Goal: Information Seeking & Learning: Understand process/instructions

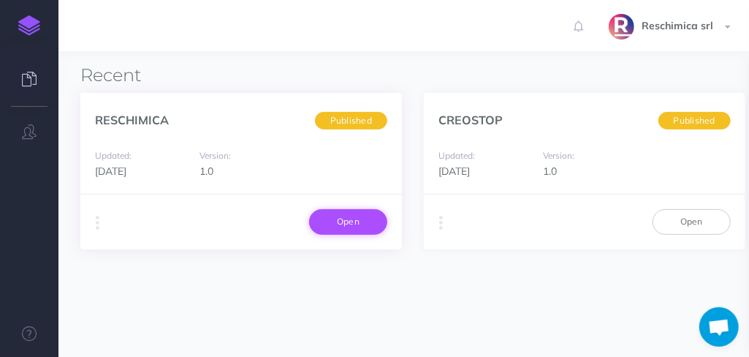
scroll to position [161, 0]
click at [368, 221] on link "Open" at bounding box center [348, 220] width 78 height 25
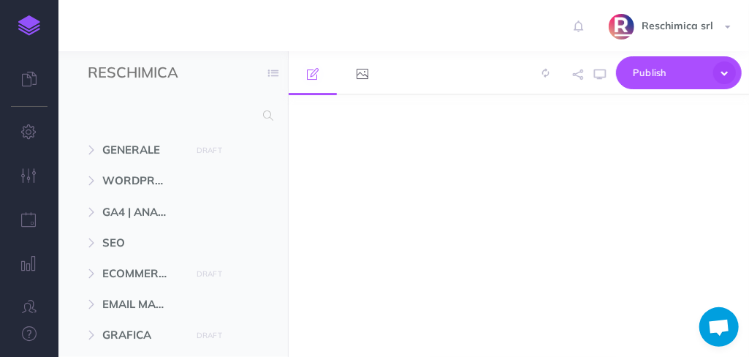
select select "null"
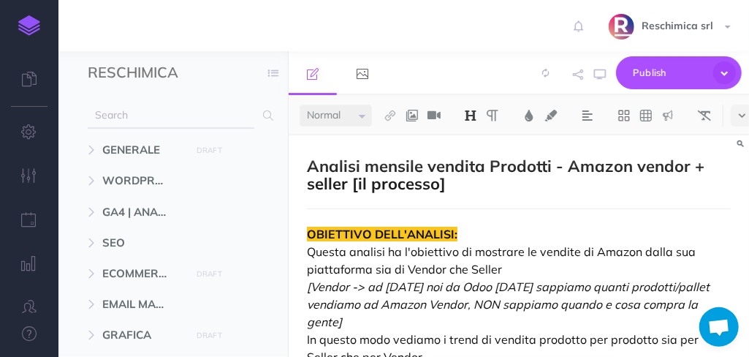
click at [123, 118] on input "text" at bounding box center [171, 115] width 167 height 26
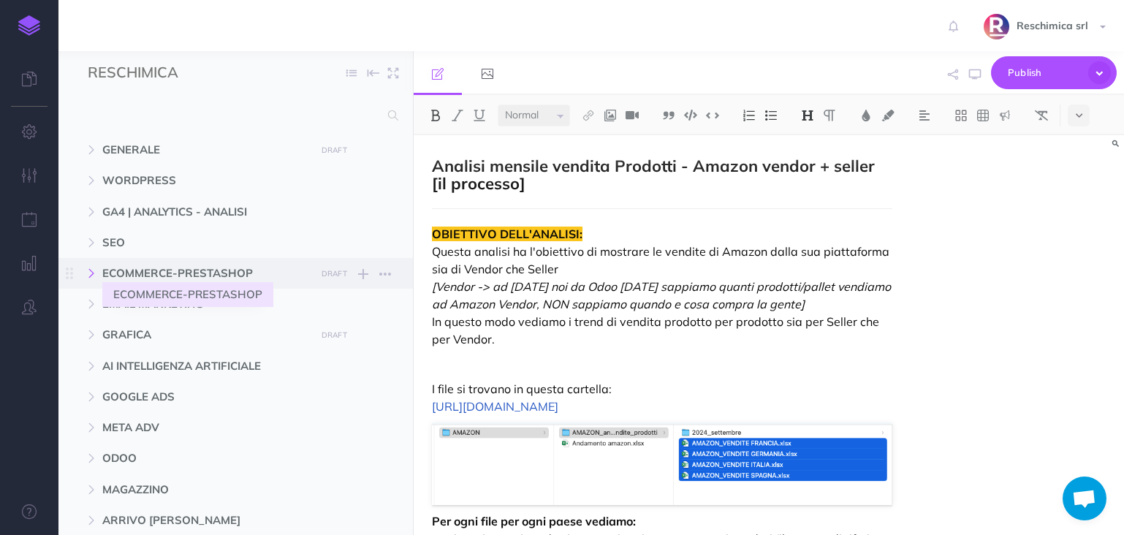
click at [93, 274] on icon "button" at bounding box center [91, 273] width 9 height 9
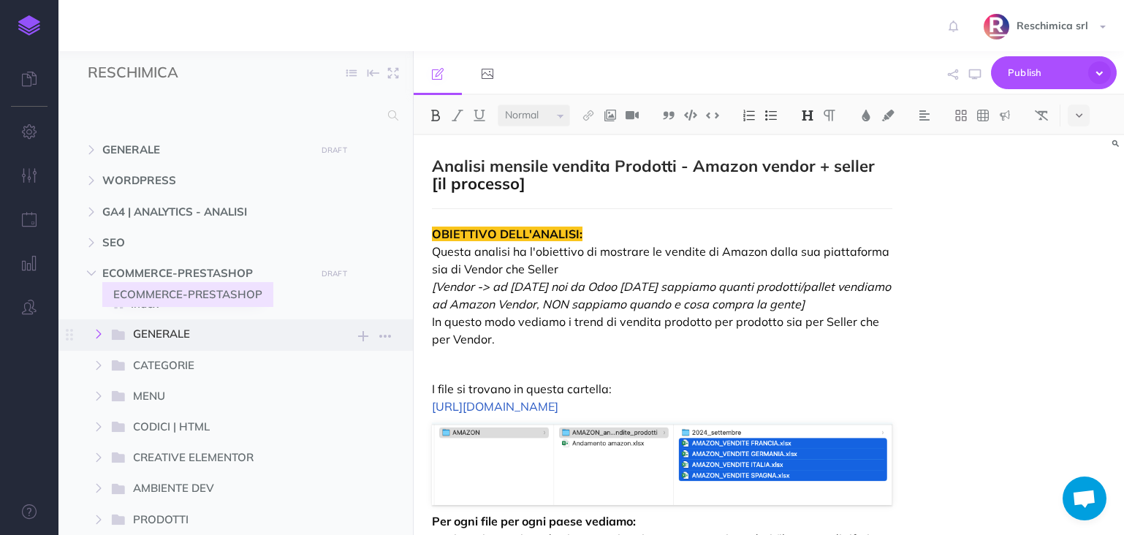
click at [98, 336] on icon "button" at bounding box center [98, 333] width 9 height 9
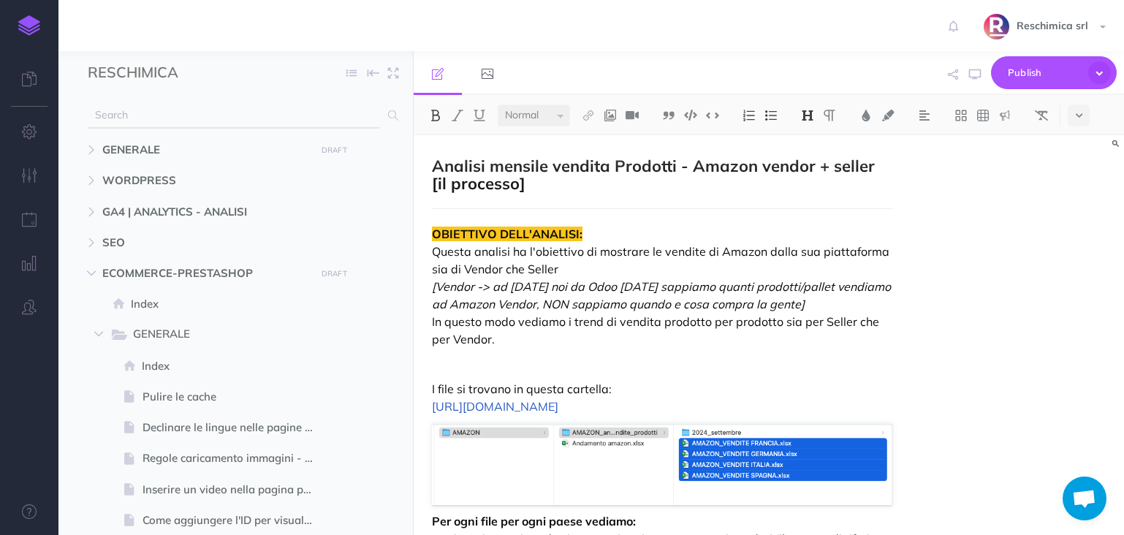
click at [178, 116] on input "text" at bounding box center [233, 115] width 291 height 26
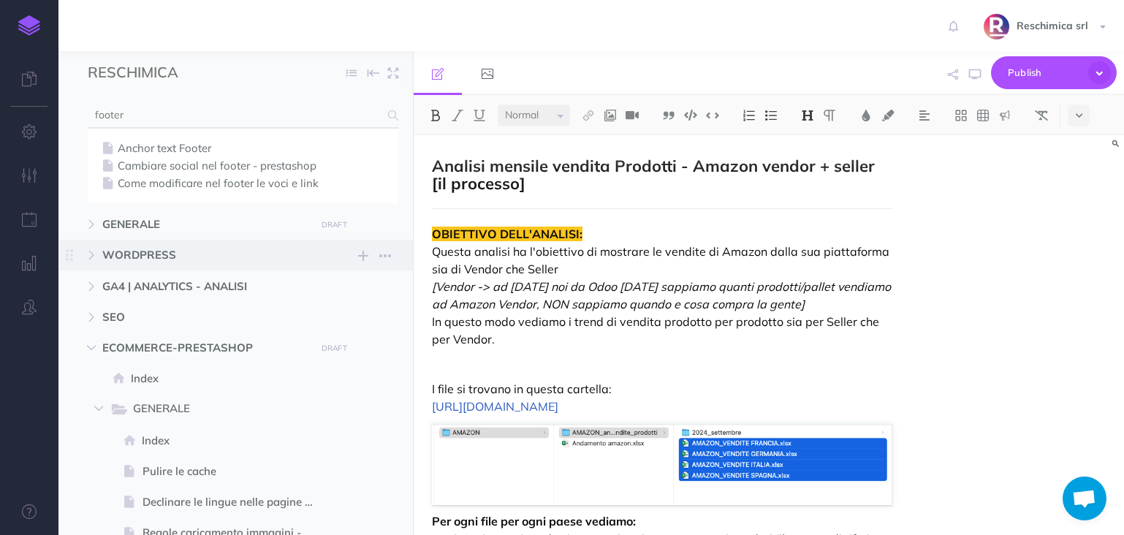
type input "footer"
click at [218, 186] on link "Come modificare nel footer le voci e link" at bounding box center [243, 184] width 289 height 18
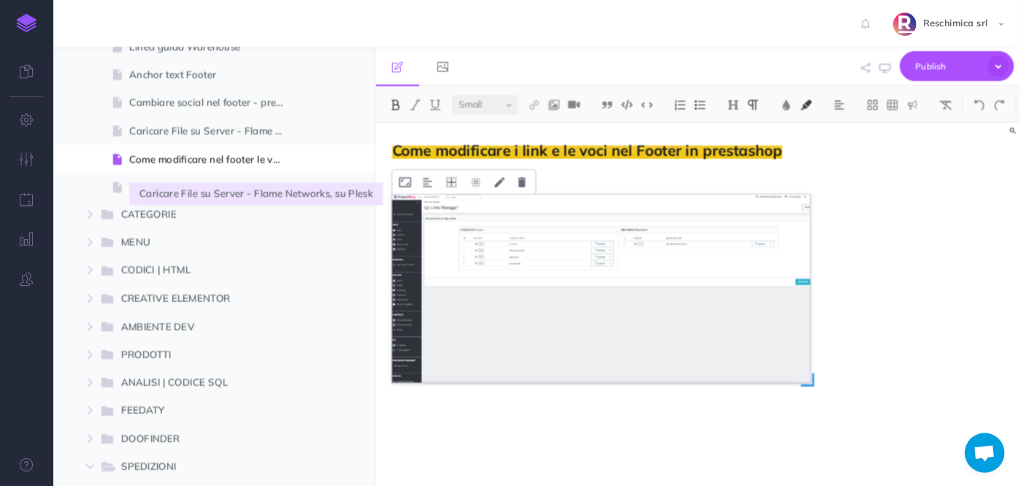
scroll to position [1066, 0]
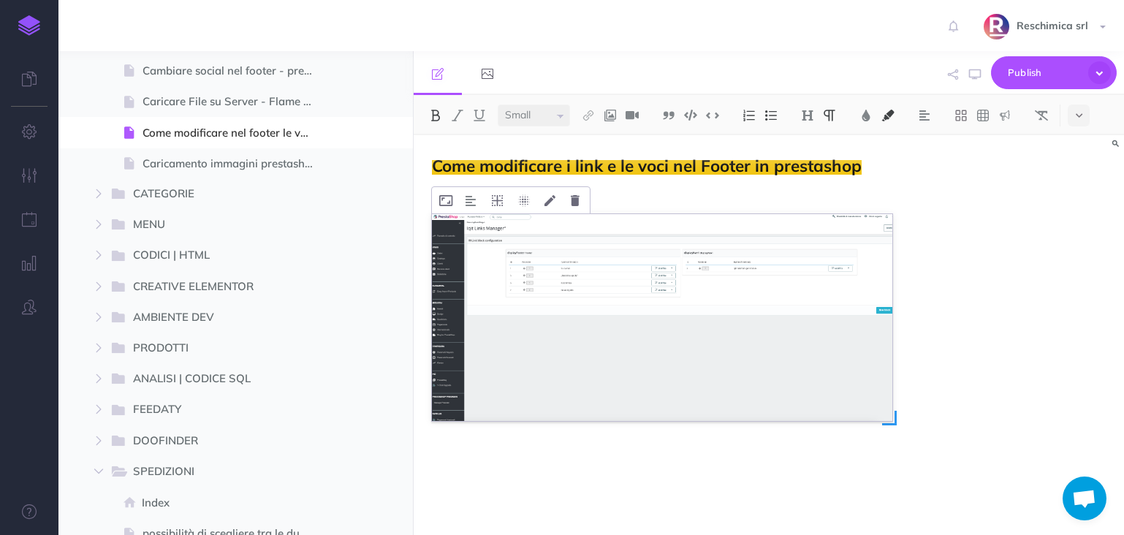
click at [691, 356] on img at bounding box center [662, 317] width 460 height 207
select select "null"
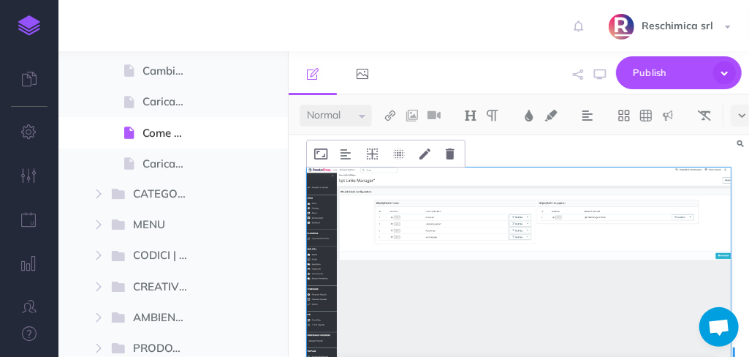
scroll to position [64, 0]
